Goal: Book appointment/travel/reservation

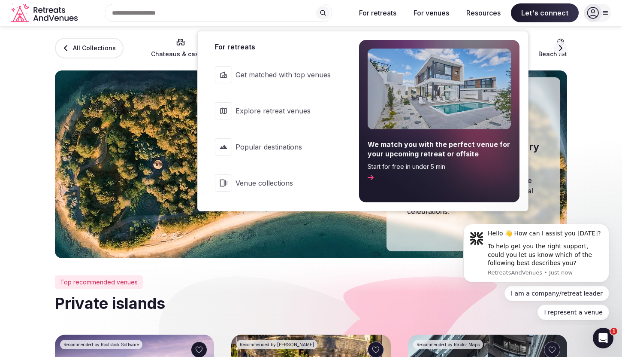
click at [269, 148] on span "Popular destinations" at bounding box center [283, 146] width 95 height 9
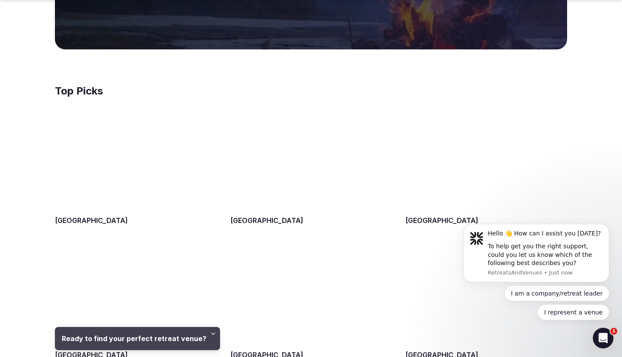
scroll to position [305, 0]
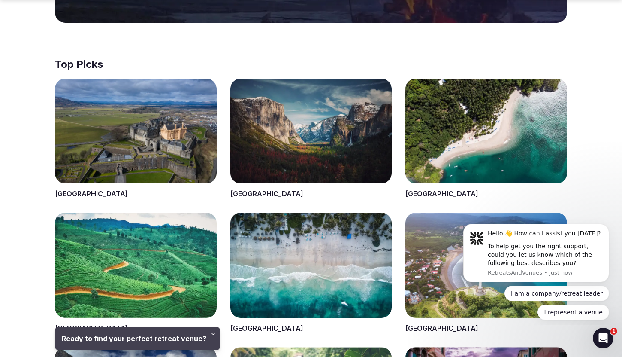
click at [287, 142] on span at bounding box center [311, 139] width 162 height 121
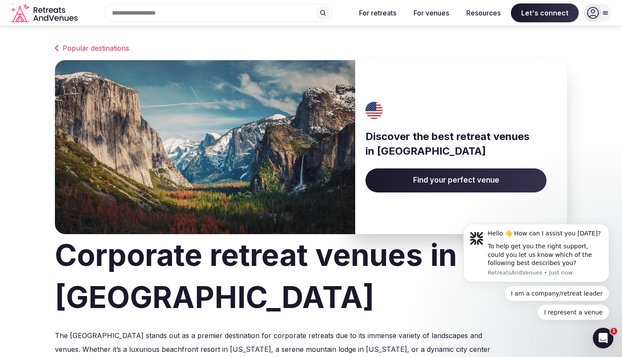
click at [406, 184] on span "Find your perfect venue" at bounding box center [456, 180] width 181 height 24
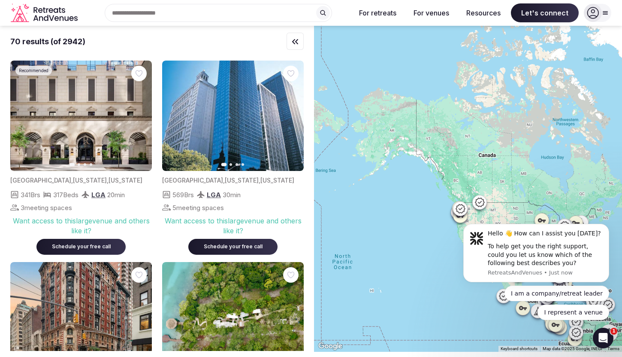
click at [606, 17] on div at bounding box center [597, 13] width 27 height 18
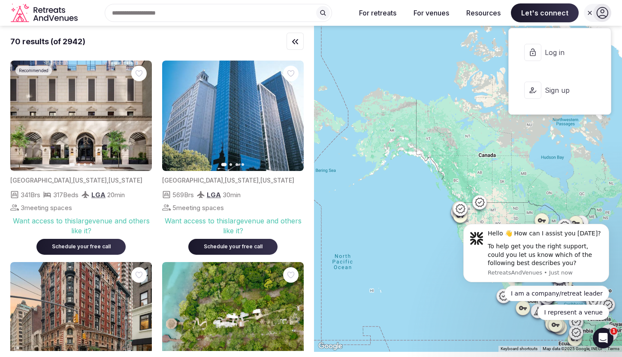
click at [606, 17] on icon at bounding box center [602, 13] width 12 height 12
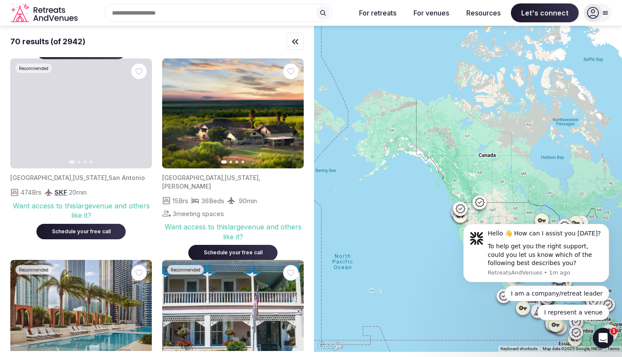
scroll to position [1802, 0]
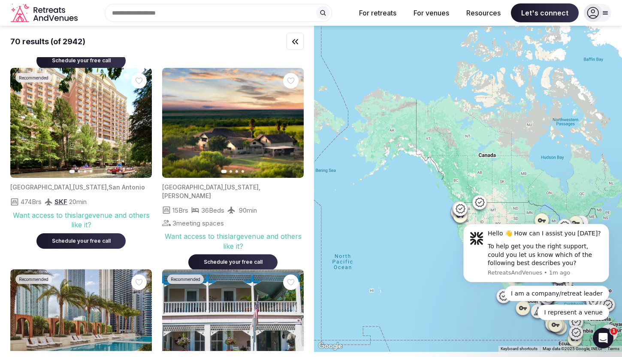
click at [290, 119] on icon "button" at bounding box center [291, 122] width 7 height 7
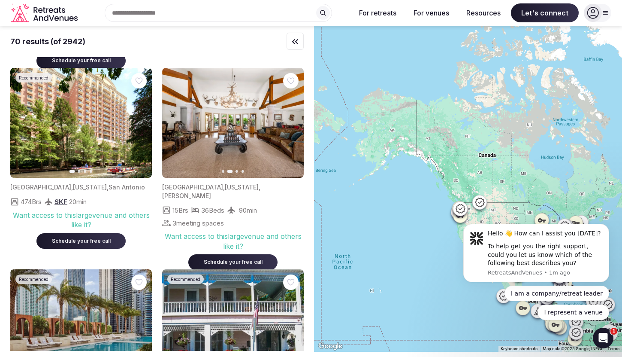
click at [290, 119] on icon "button" at bounding box center [291, 122] width 7 height 7
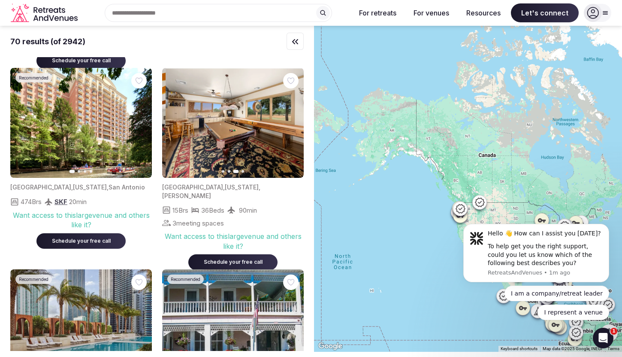
click at [290, 119] on icon "button" at bounding box center [291, 122] width 7 height 7
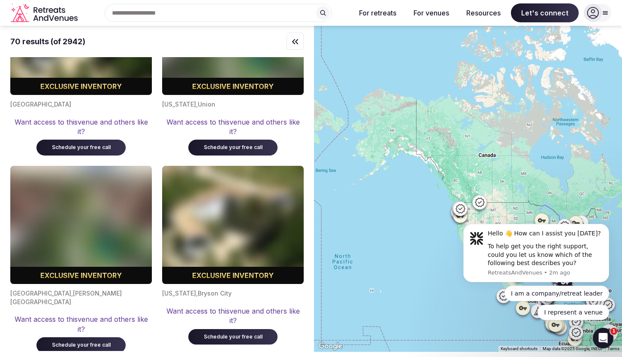
scroll to position [5483, 0]
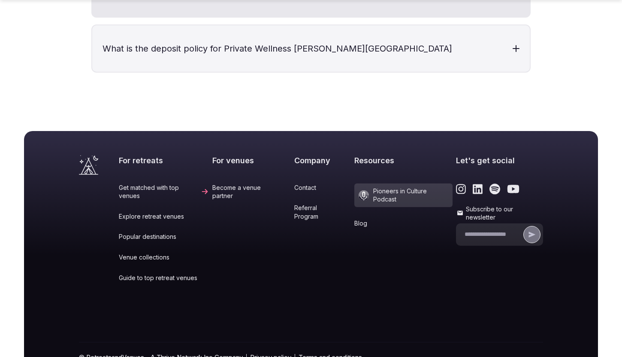
scroll to position [2018, 0]
